Goal: Navigation & Orientation: Find specific page/section

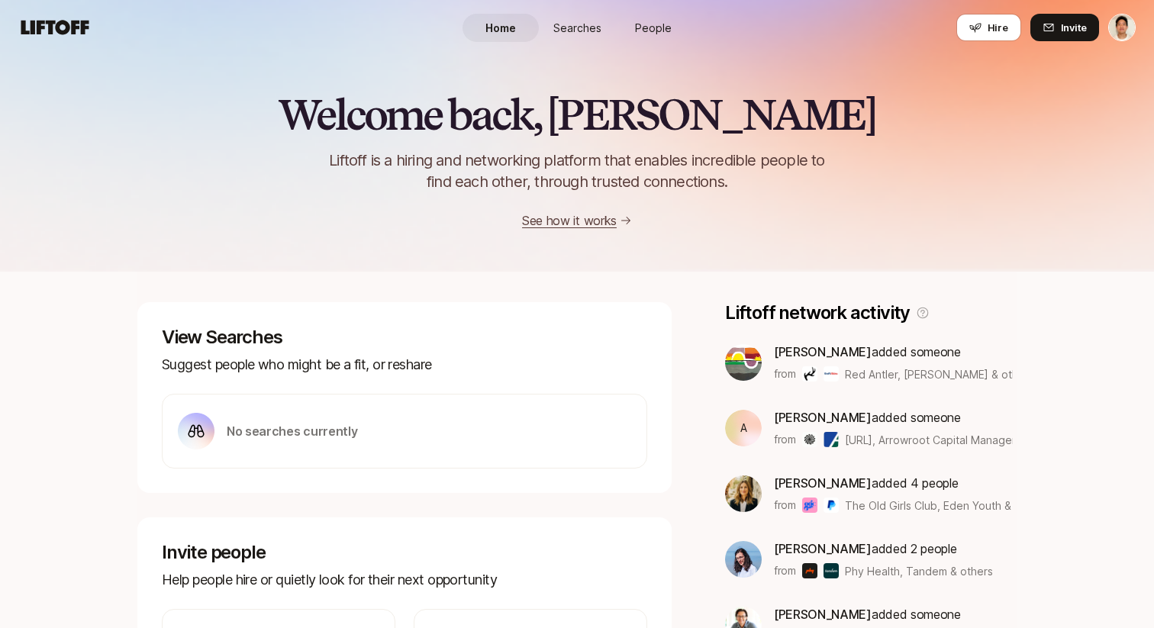
click at [660, 34] on span "People" at bounding box center [653, 28] width 37 height 16
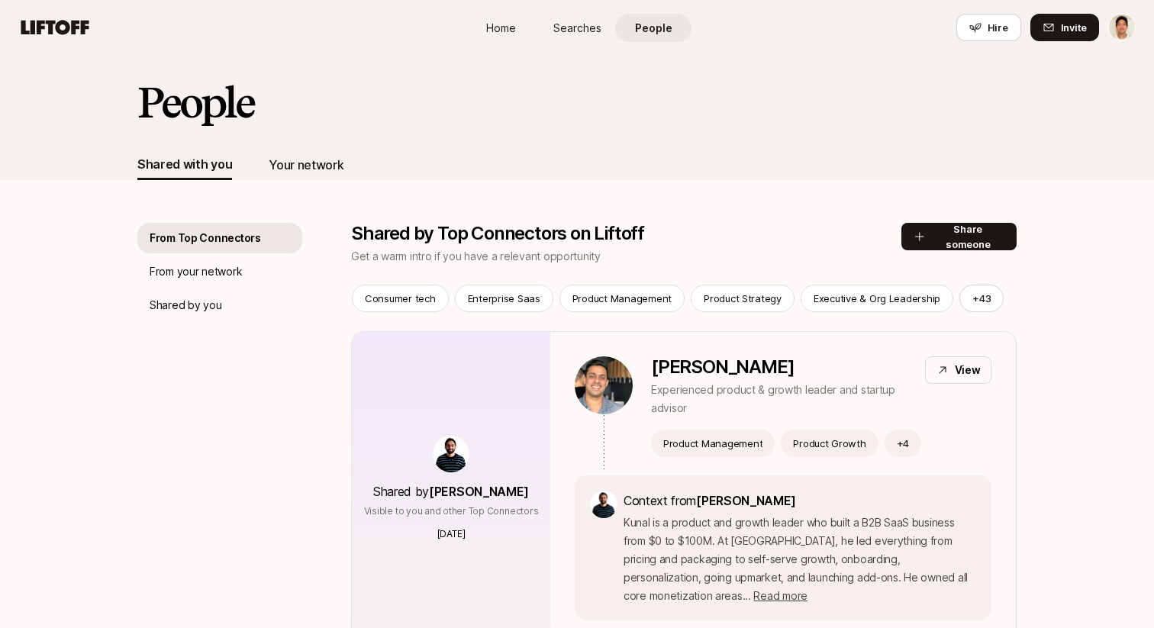
click at [308, 161] on div "Your network" at bounding box center [306, 165] width 75 height 20
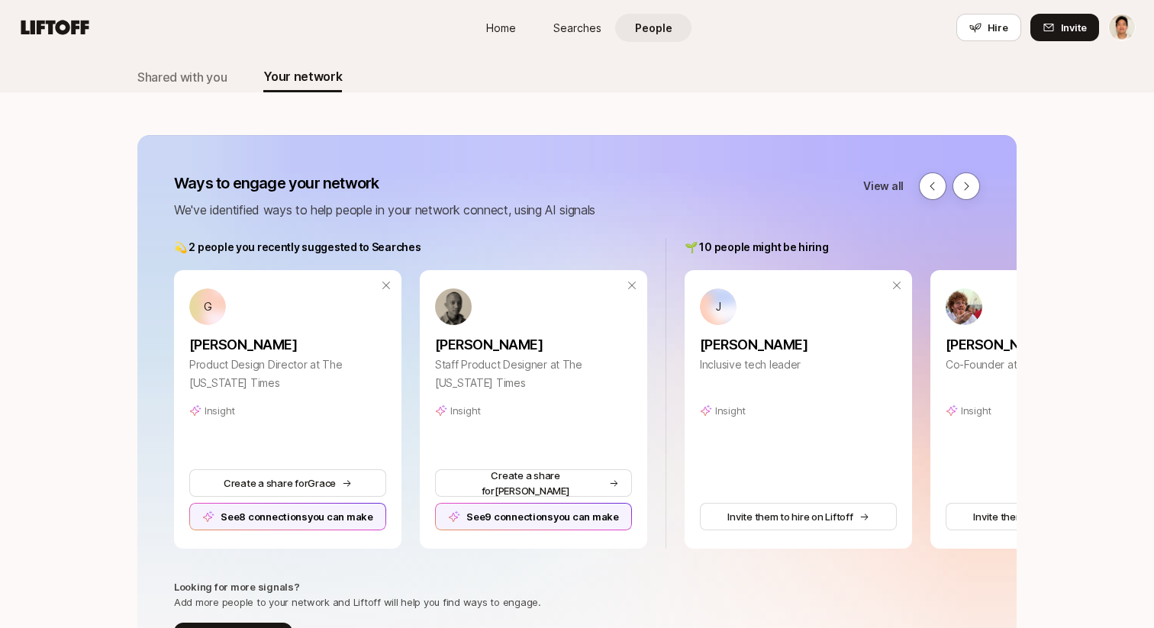
scroll to position [97, 0]
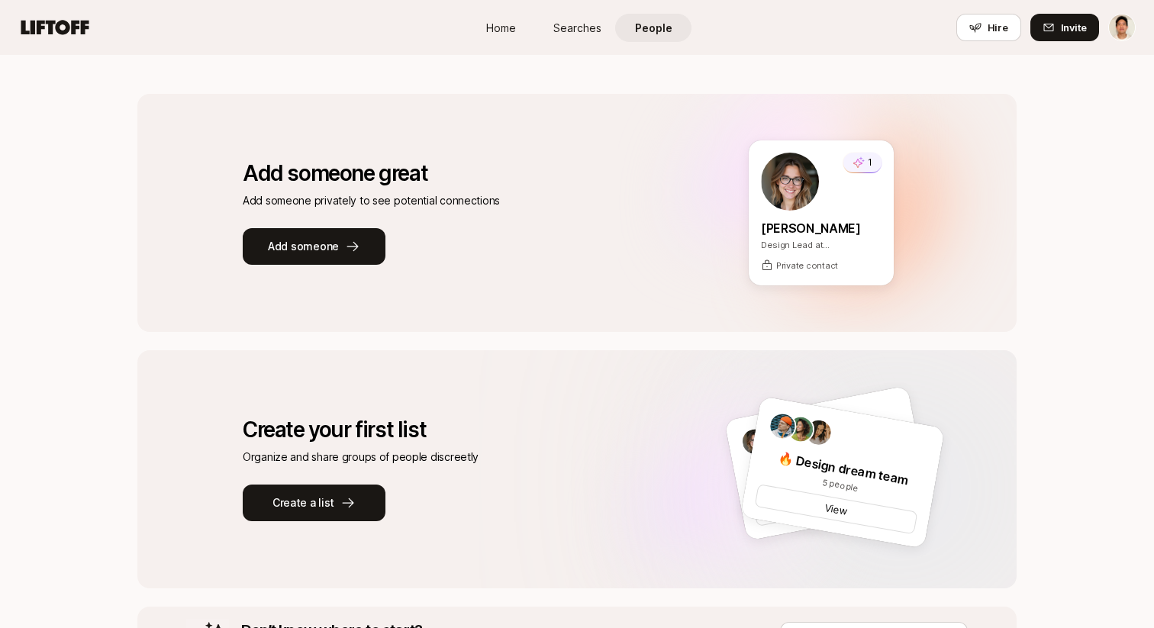
scroll to position [140, 0]
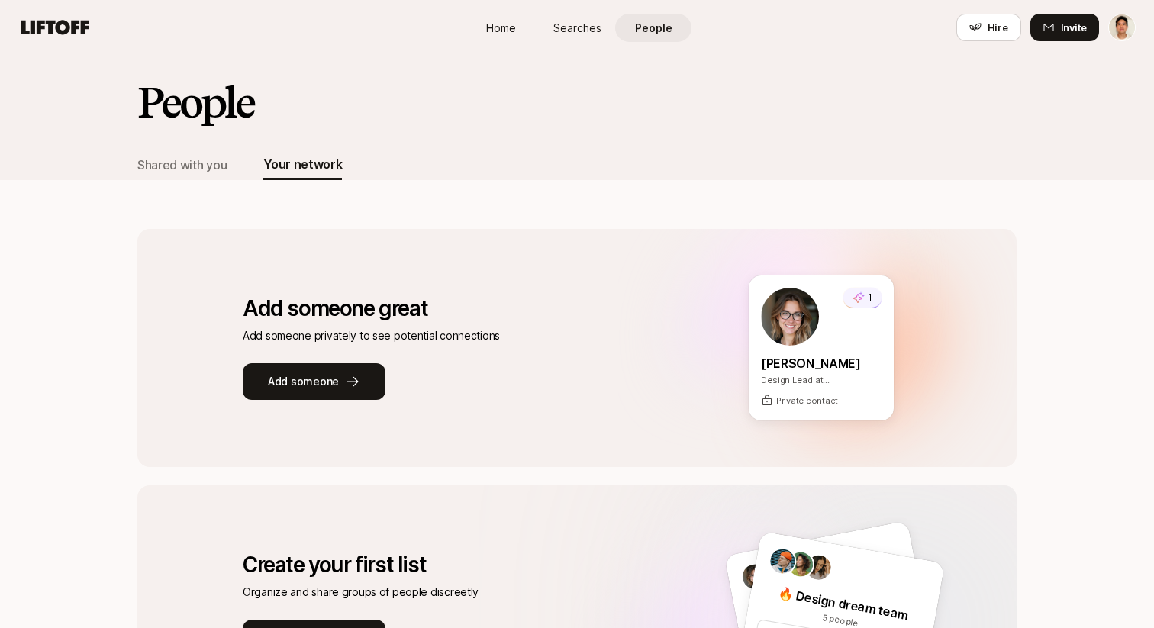
click at [457, 132] on div "People" at bounding box center [576, 114] width 879 height 70
click at [550, 241] on div "Add someone great Add someone great Add someone privately to see potential conn…" at bounding box center [576, 348] width 879 height 238
click at [547, 224] on div "Add someone great Add someone great Add someone privately to see potential conn…" at bounding box center [576, 494] width 879 height 629
click at [508, 191] on div "Add someone great Add someone great Add someone privately to see potential conn…" at bounding box center [576, 494] width 879 height 629
click at [505, 24] on span "Home" at bounding box center [501, 28] width 30 height 16
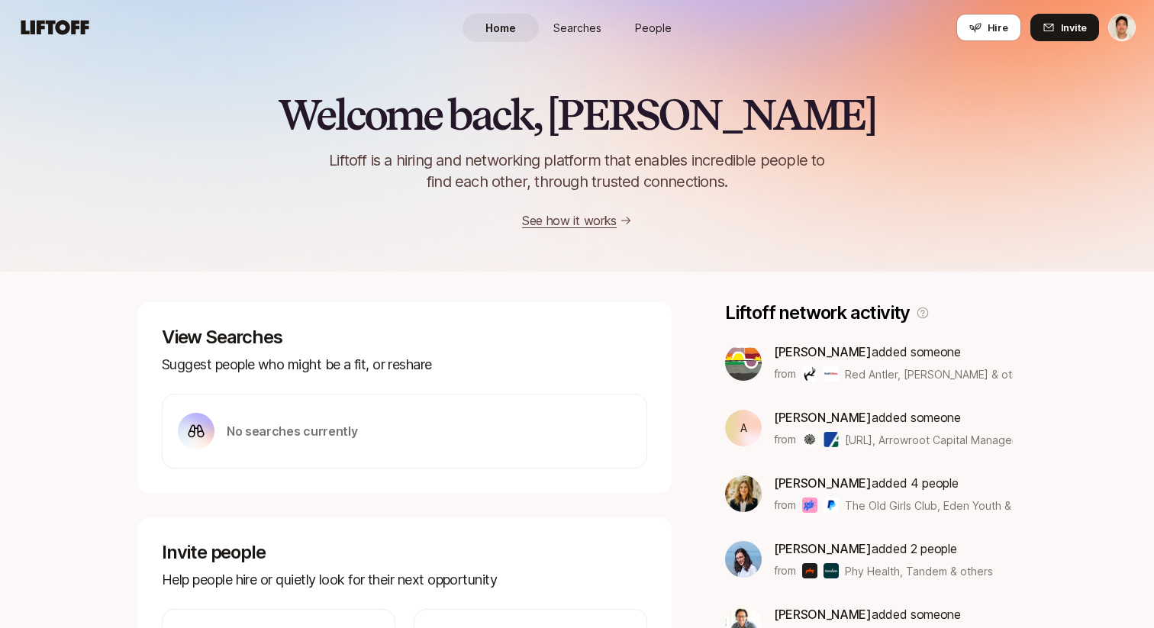
click at [646, 26] on span "People" at bounding box center [653, 28] width 37 height 16
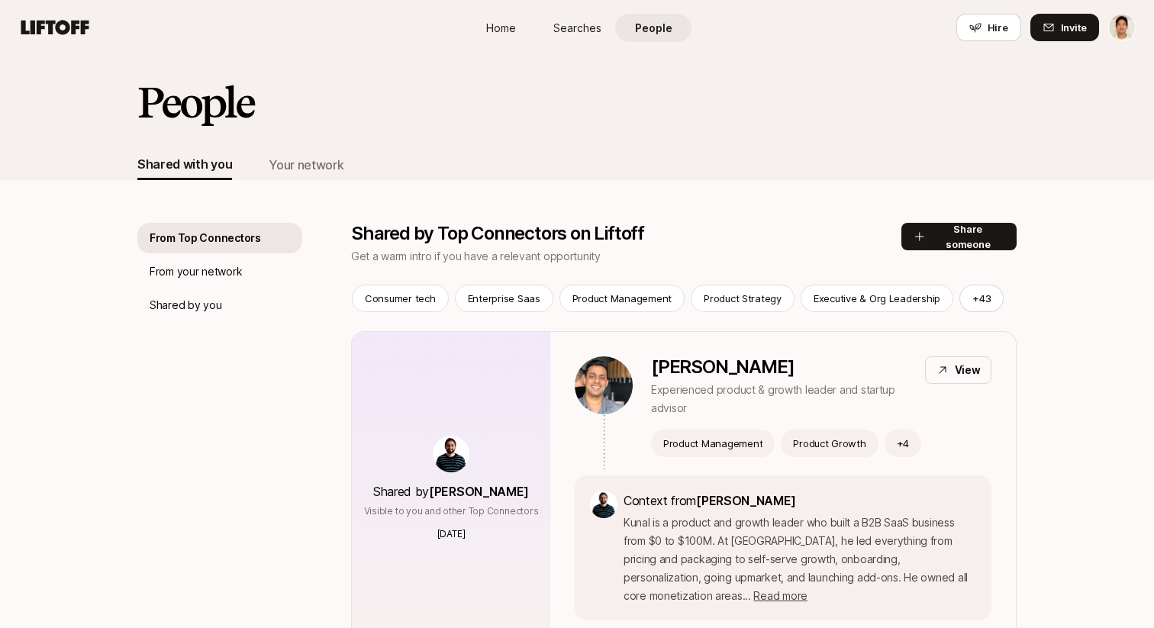
click at [256, 162] on div "Shared with you Your network" at bounding box center [240, 165] width 206 height 31
click at [281, 163] on div "Your network" at bounding box center [306, 165] width 75 height 20
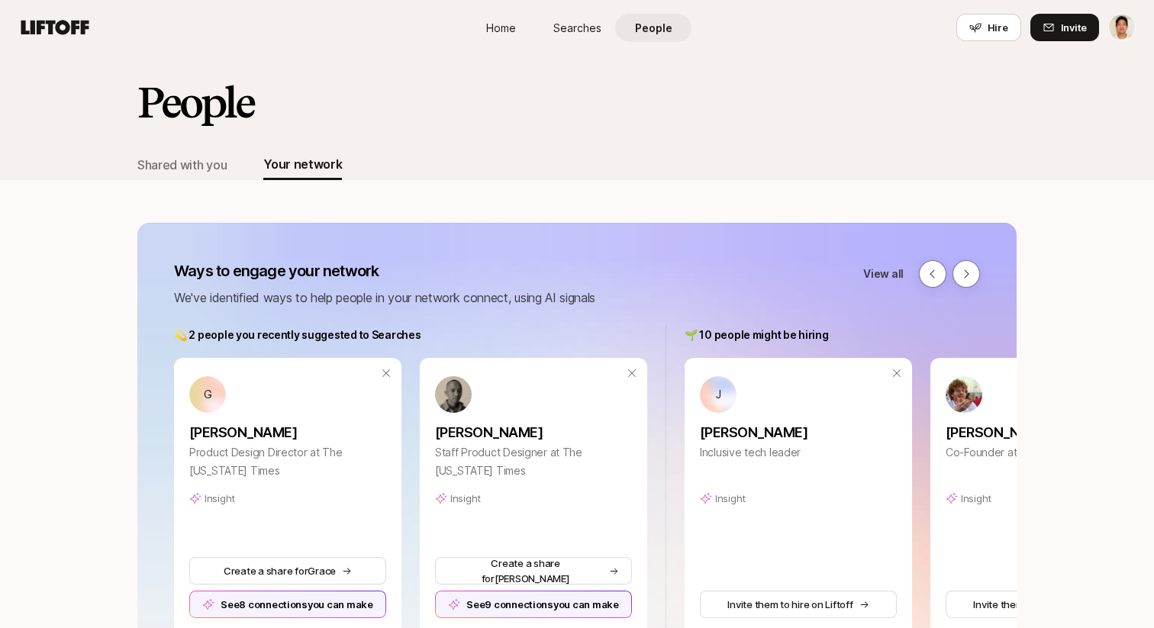
click at [586, 14] on link "Searches" at bounding box center [577, 28] width 76 height 28
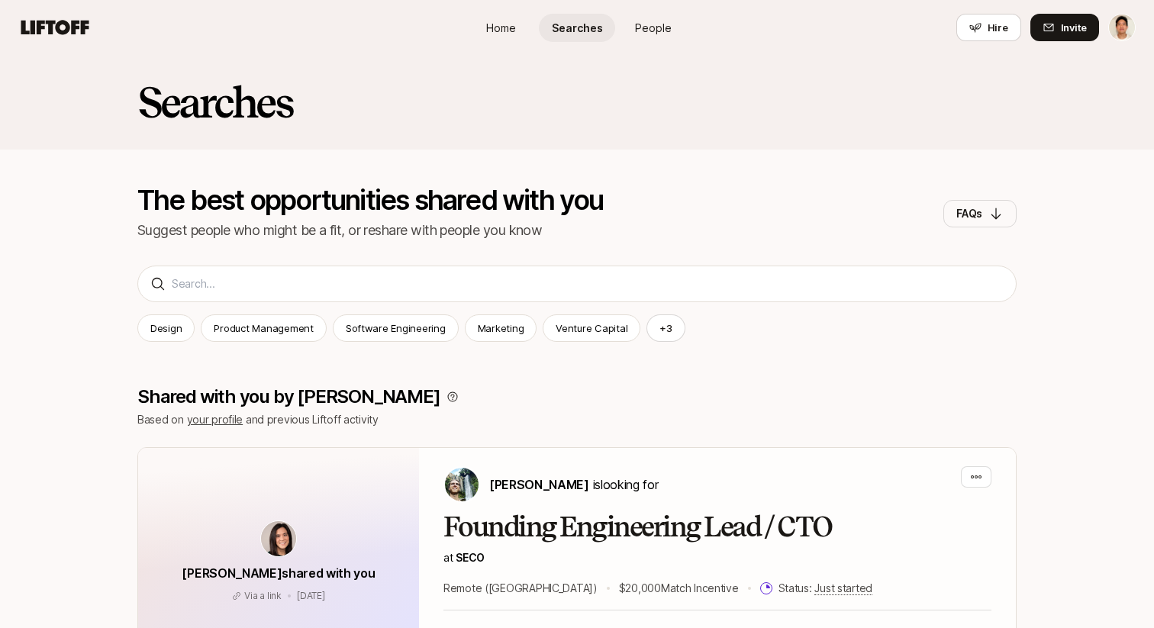
click at [649, 34] on span "People" at bounding box center [653, 28] width 37 height 16
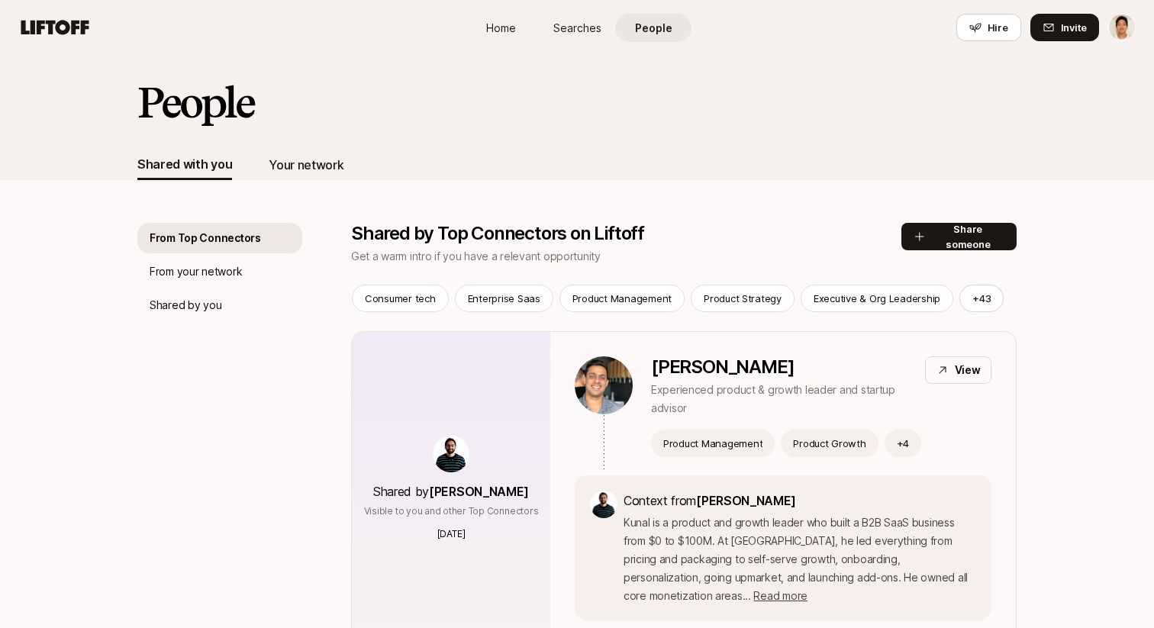
click at [304, 178] on div "Your network" at bounding box center [306, 165] width 75 height 31
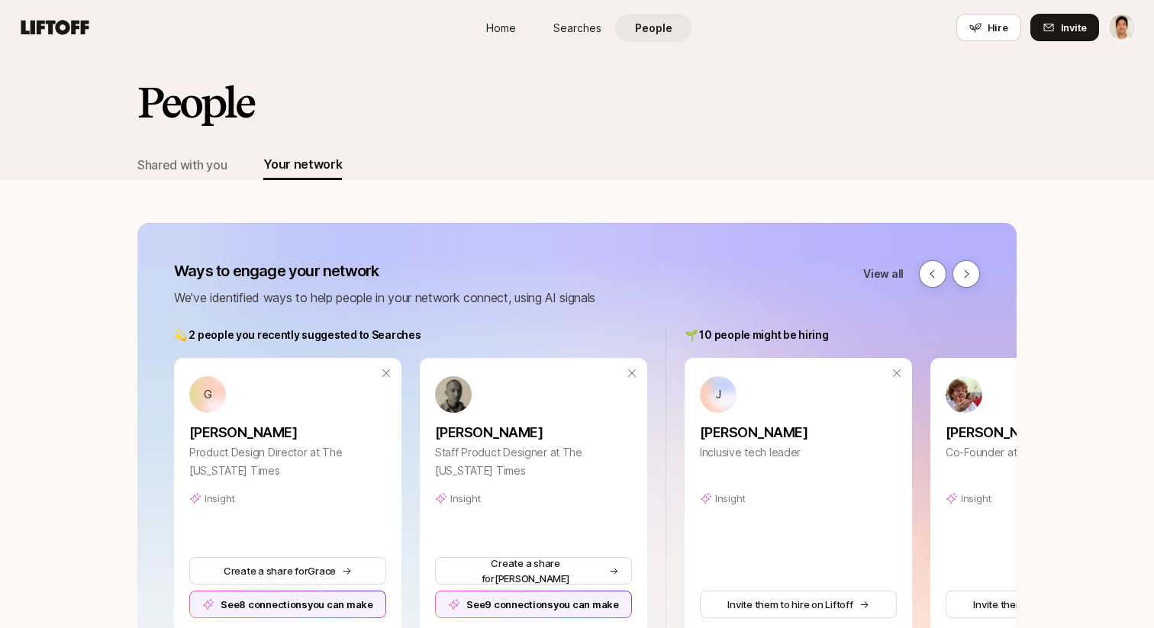
click at [296, 164] on div "Your network" at bounding box center [302, 164] width 79 height 20
